Goal: Task Accomplishment & Management: Use online tool/utility

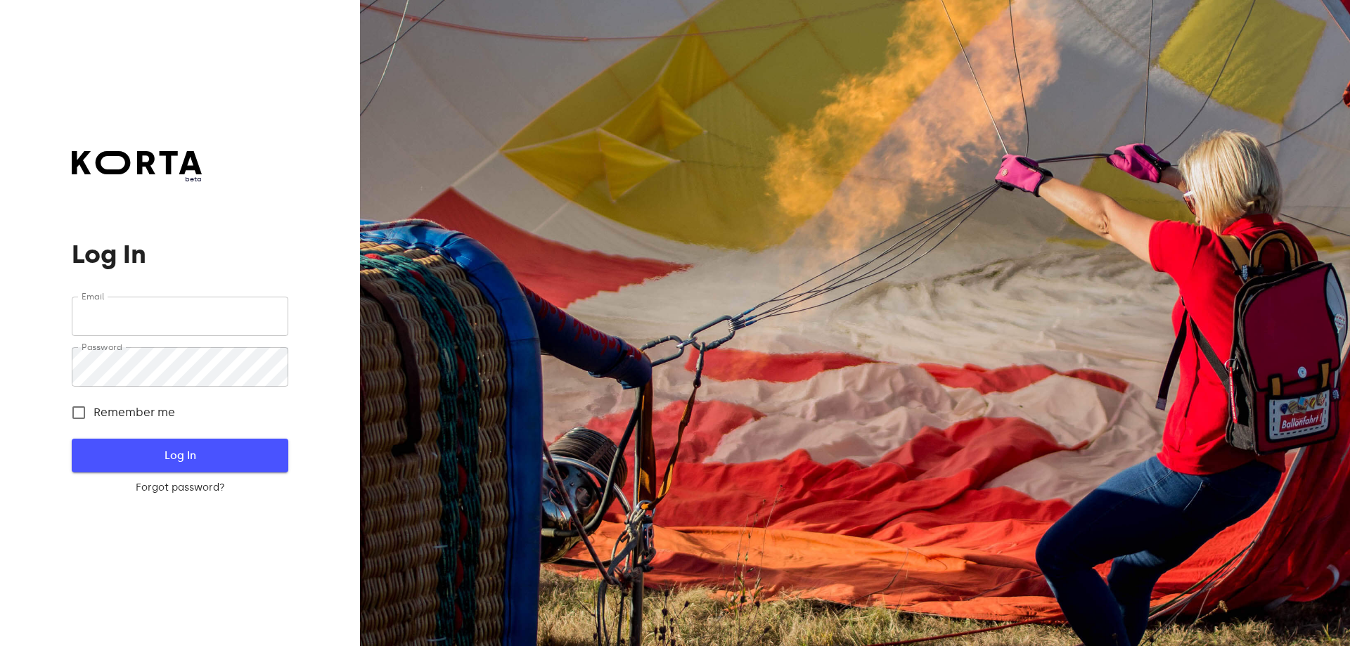
type input "[EMAIL_ADDRESS][DOMAIN_NAME]"
click at [150, 455] on span "Log In" at bounding box center [179, 455] width 171 height 18
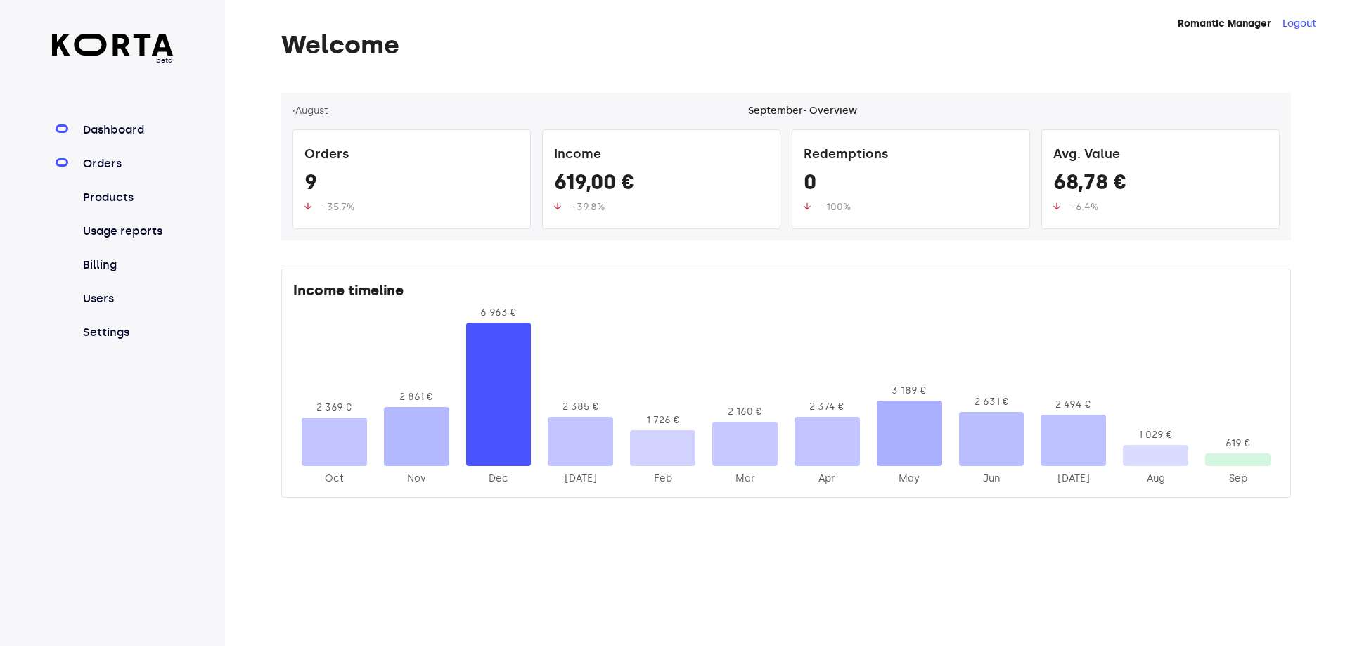
click at [117, 161] on link "Orders" at bounding box center [126, 163] width 93 height 17
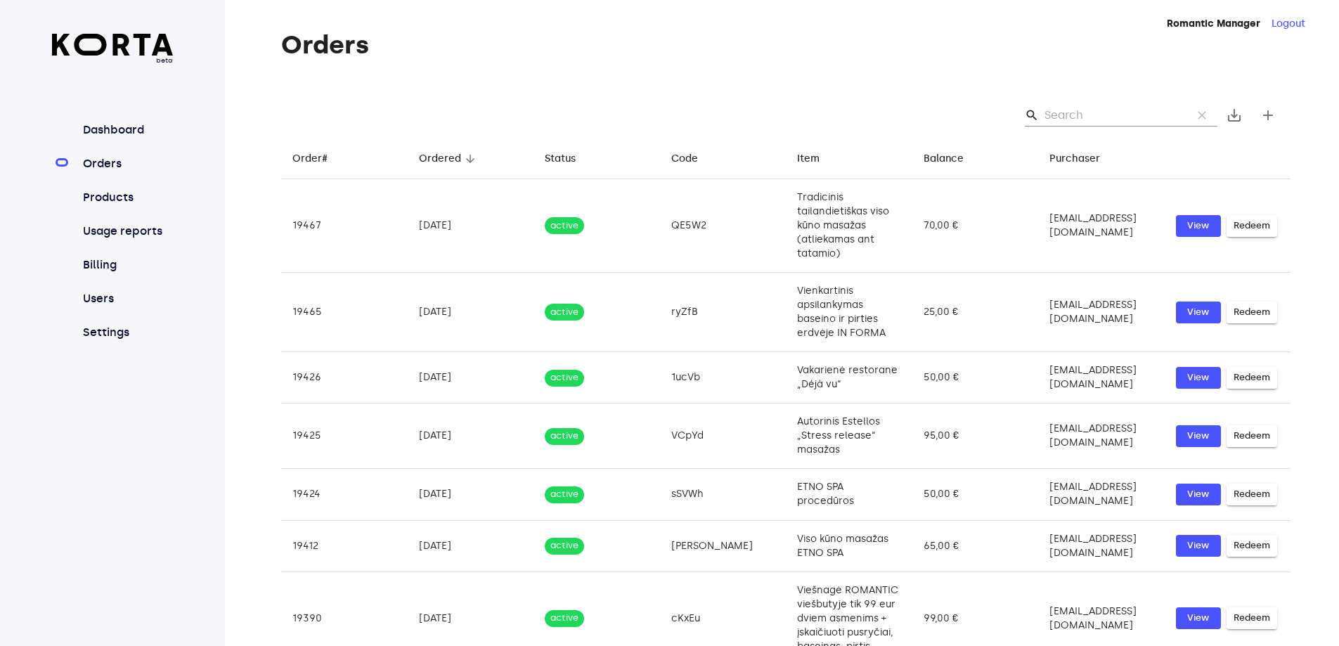
click at [1083, 117] on input "Search" at bounding box center [1113, 115] width 136 height 22
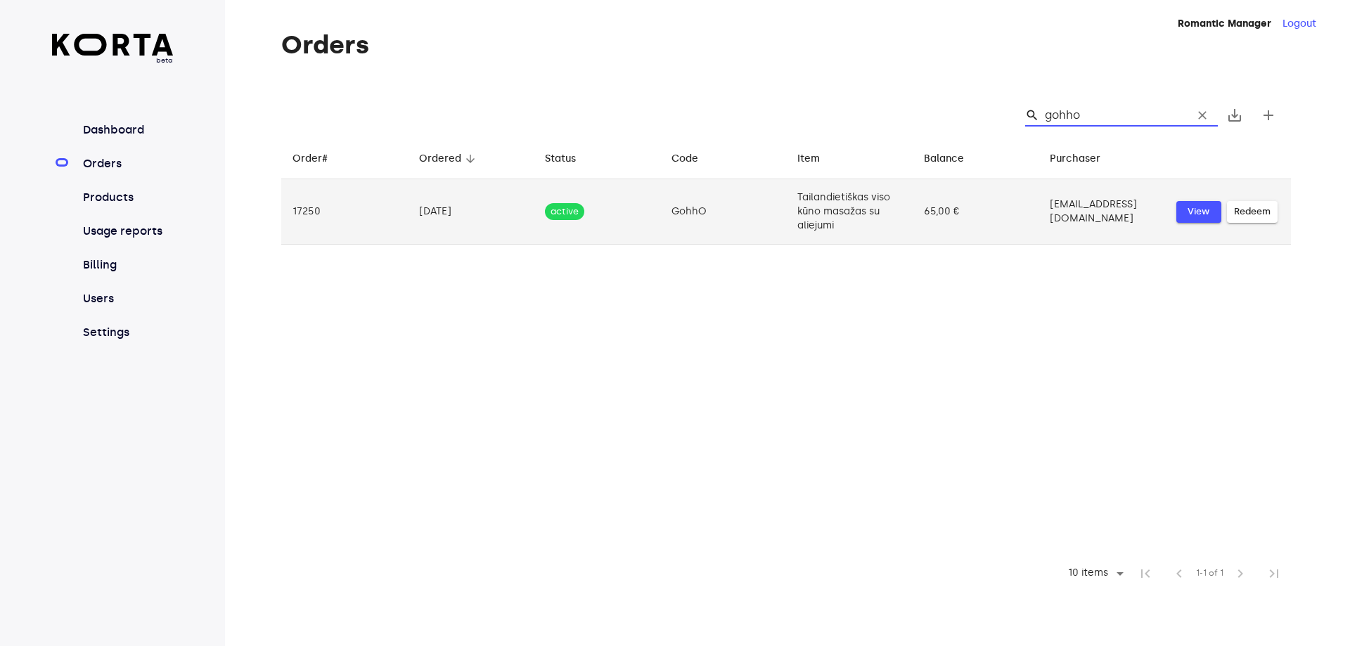
type input "gohho"
click at [1213, 215] on span "View" at bounding box center [1198, 212] width 31 height 16
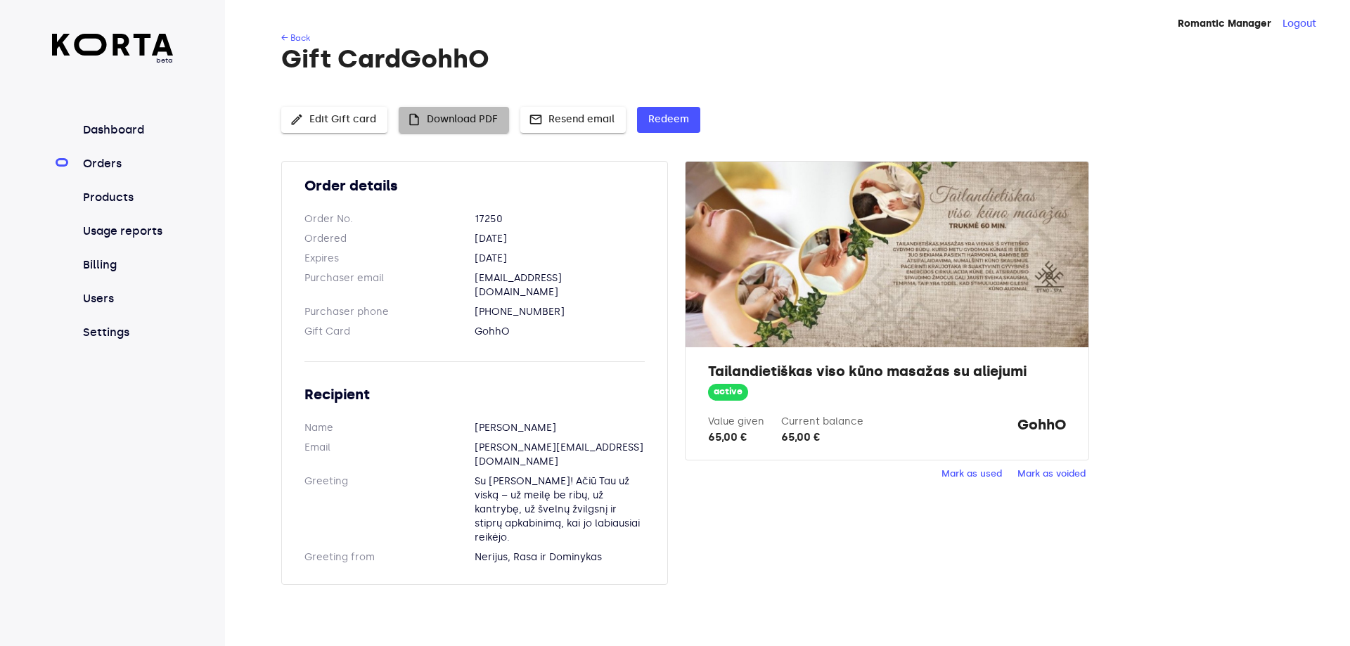
click at [437, 117] on span "insert_drive_file Download PDF" at bounding box center [454, 120] width 88 height 18
click at [676, 114] on span "Redeem" at bounding box center [668, 120] width 41 height 18
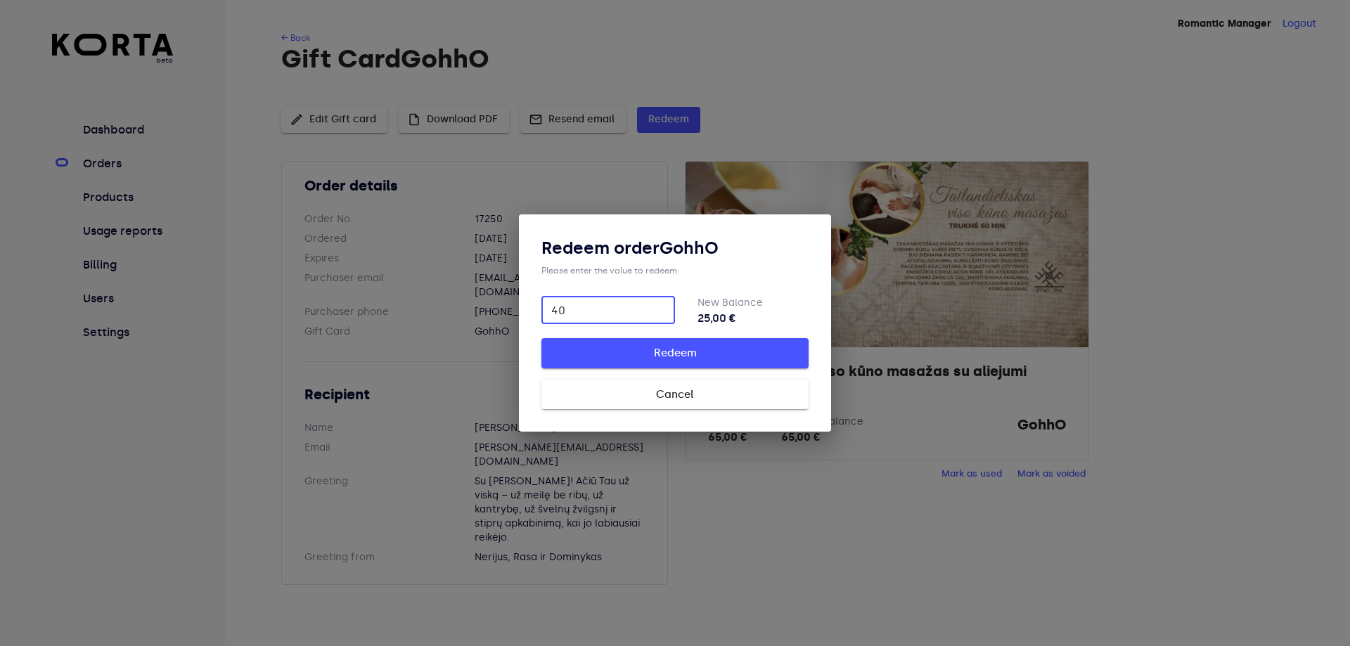
type input "40"
click at [649, 344] on span "Redeem" at bounding box center [675, 353] width 222 height 18
